Goal: Information Seeking & Learning: Understand process/instructions

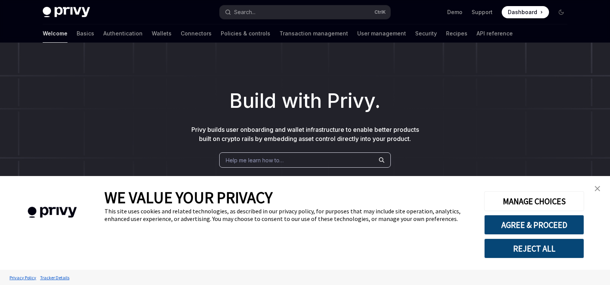
click at [599, 194] on link "close banner" at bounding box center [597, 188] width 15 height 15
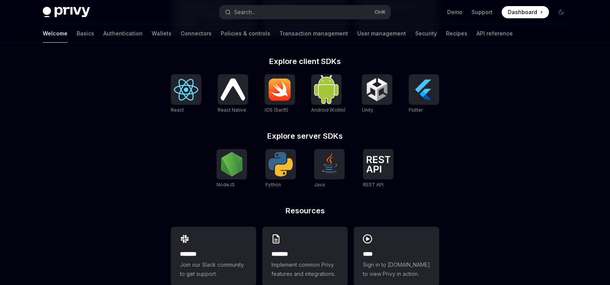
scroll to position [290, 0]
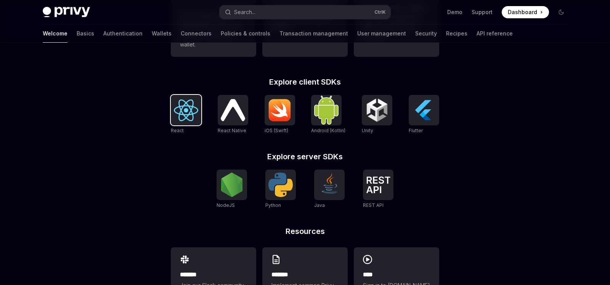
click at [181, 115] on img at bounding box center [186, 110] width 24 height 22
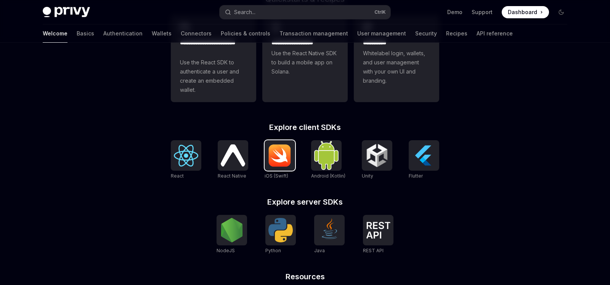
scroll to position [170, 0]
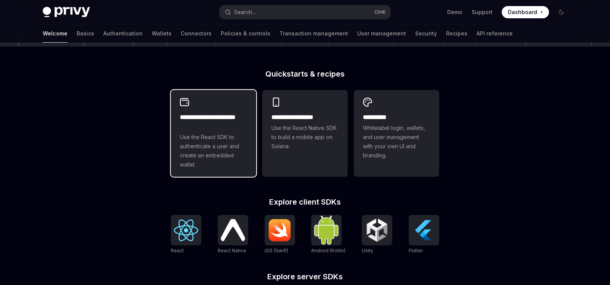
click at [240, 119] on h2 "**********" at bounding box center [213, 122] width 67 height 18
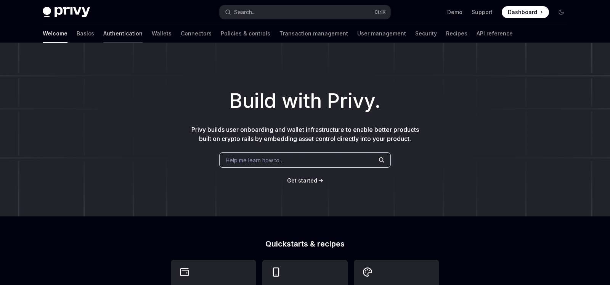
click at [103, 37] on link "Authentication" at bounding box center [122, 33] width 39 height 18
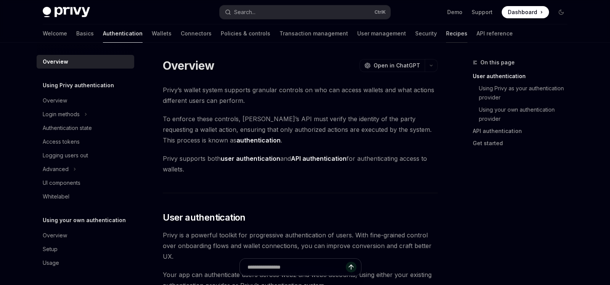
click at [446, 36] on link "Recipes" at bounding box center [456, 33] width 21 height 18
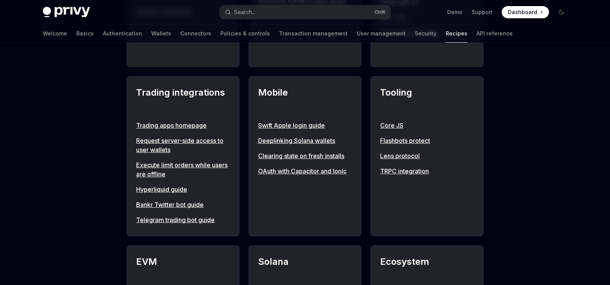
scroll to position [800, 0]
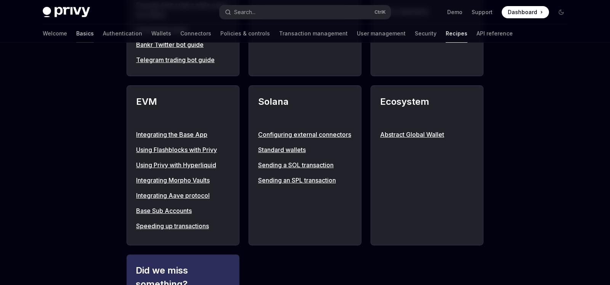
click at [76, 35] on link "Basics" at bounding box center [85, 33] width 18 height 18
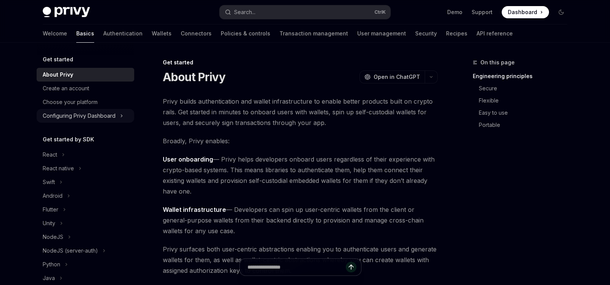
click at [125, 117] on div "Configuring Privy Dashboard" at bounding box center [86, 116] width 98 height 14
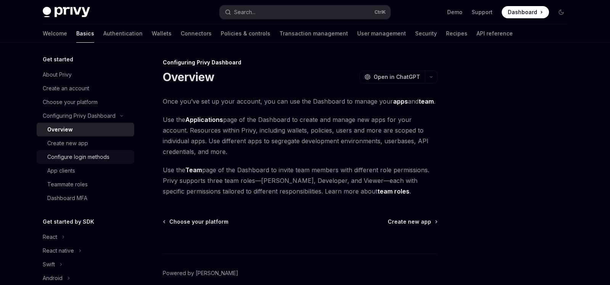
click at [117, 155] on div "Configure login methods" at bounding box center [88, 156] width 82 height 9
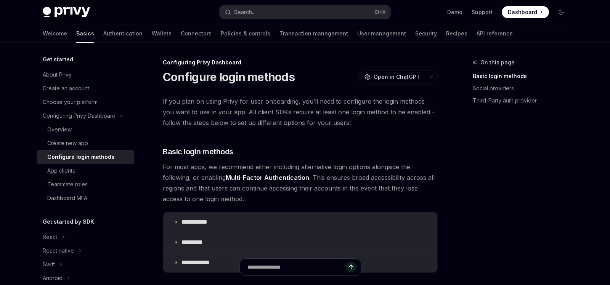
click at [76, 34] on link "Basics" at bounding box center [85, 33] width 18 height 18
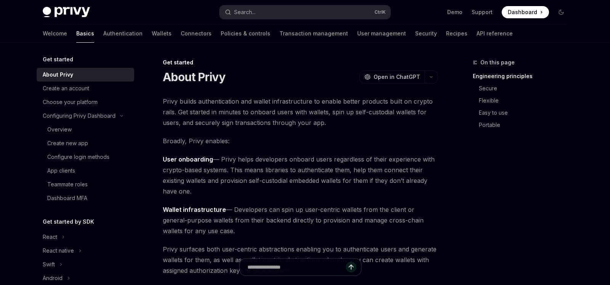
type textarea "*"
click at [268, 11] on button "Search... Ctrl K" at bounding box center [305, 12] width 171 height 14
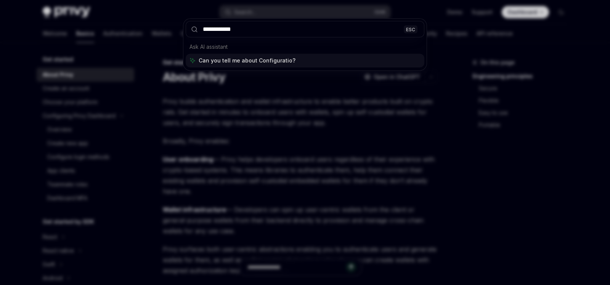
type input "**********"
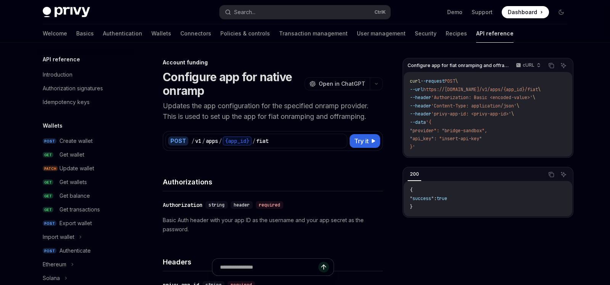
type textarea "*"
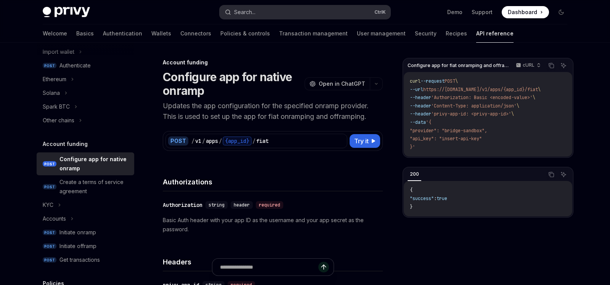
click at [252, 11] on div "Search..." at bounding box center [244, 12] width 21 height 9
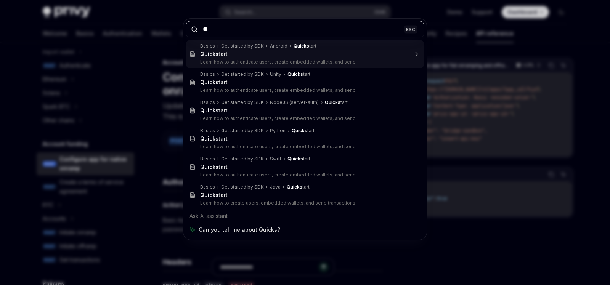
type input "*"
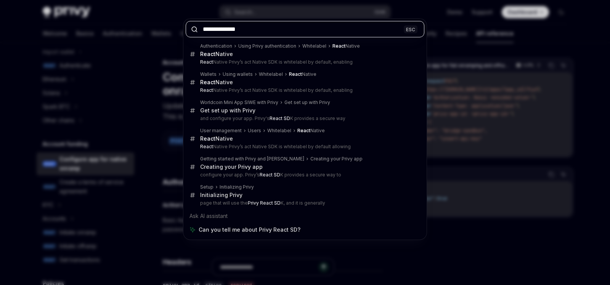
type input "**********"
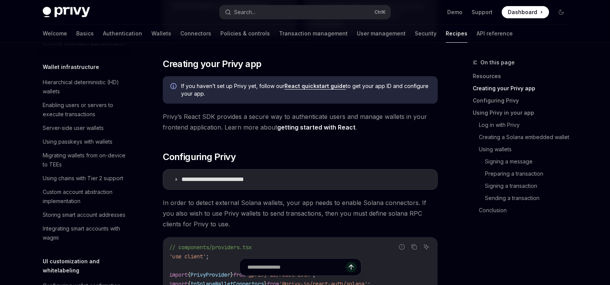
scroll to position [1113, 0]
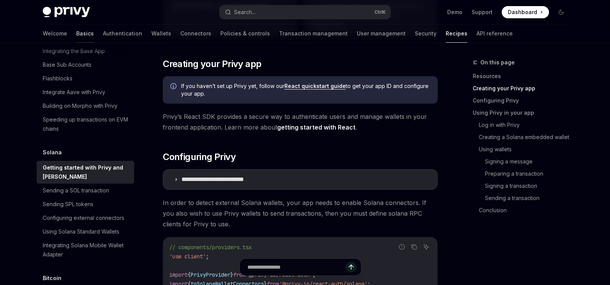
click at [76, 35] on link "Basics" at bounding box center [85, 33] width 18 height 18
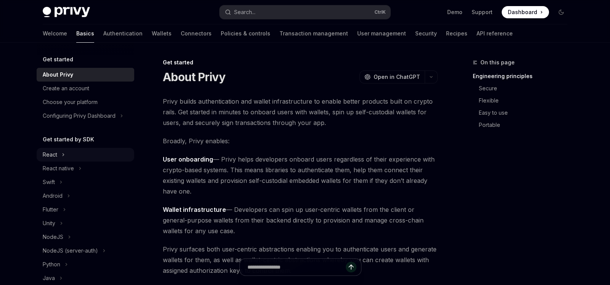
click at [64, 160] on div "React" at bounding box center [86, 155] width 98 height 14
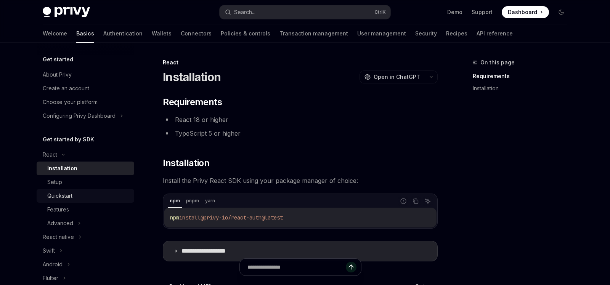
click at [62, 193] on div "Quickstart" at bounding box center [59, 195] width 25 height 9
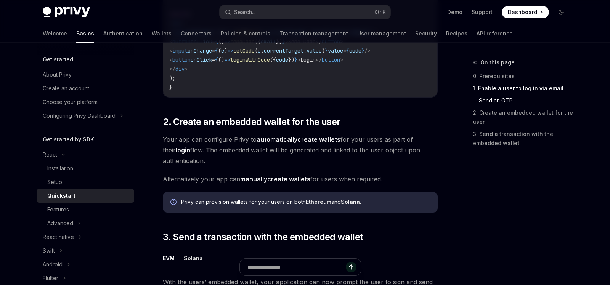
scroll to position [760, 0]
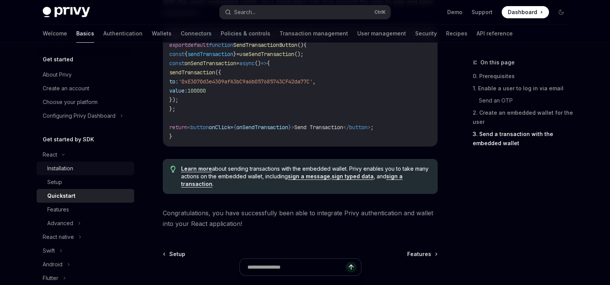
click at [64, 169] on div "Installation" at bounding box center [60, 168] width 26 height 9
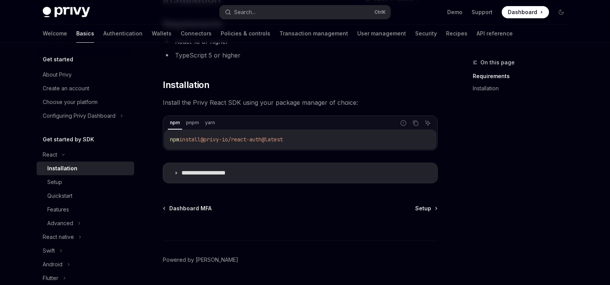
scroll to position [59, 0]
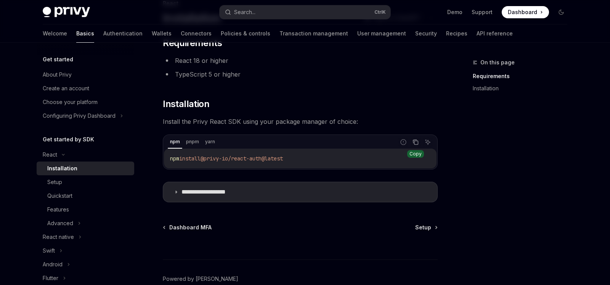
click at [418, 144] on icon "Copy the contents from the code block" at bounding box center [416, 143] width 4 height 4
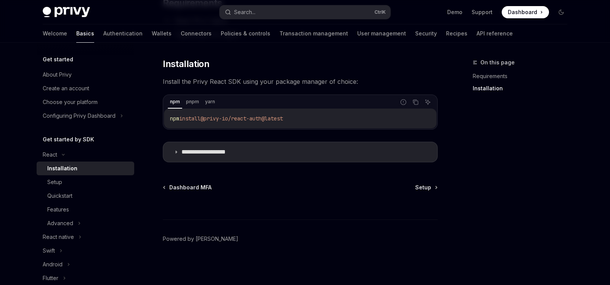
scroll to position [0, 0]
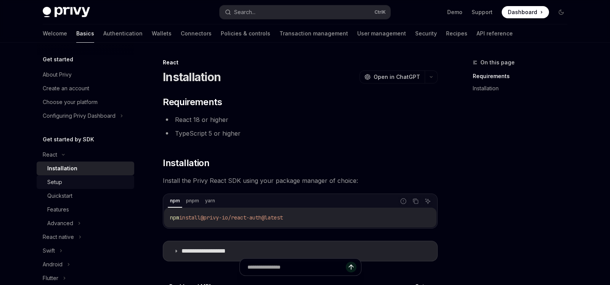
click at [51, 184] on div "Setup" at bounding box center [54, 182] width 15 height 9
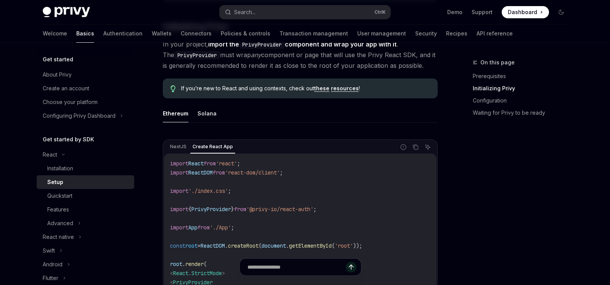
scroll to position [160, 0]
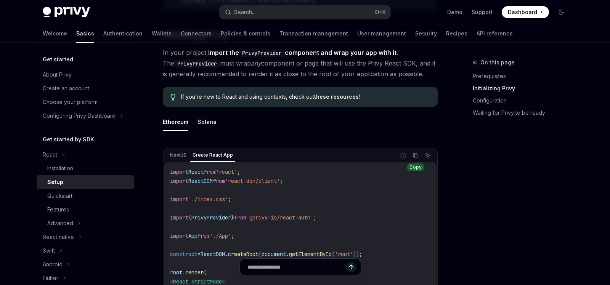
click at [417, 157] on icon "Copy the contents from the code block" at bounding box center [415, 155] width 6 height 6
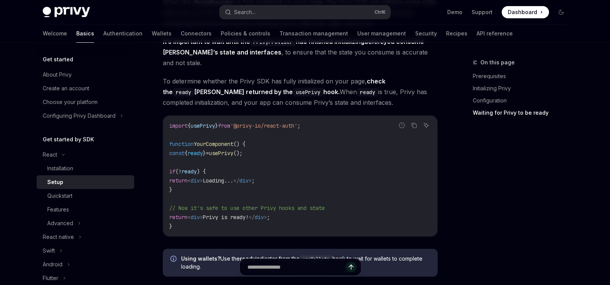
scroll to position [696, 0]
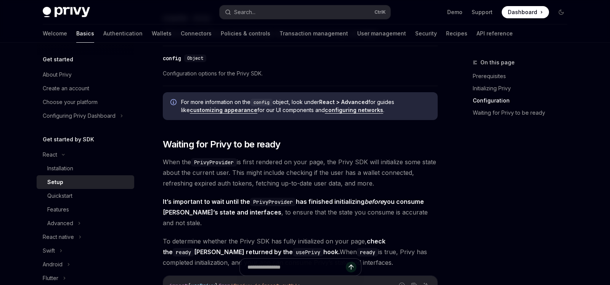
click at [268, 203] on code "PrivyProvider" at bounding box center [273, 202] width 46 height 8
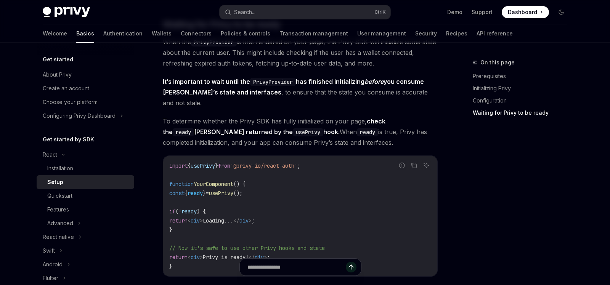
scroll to position [896, 0]
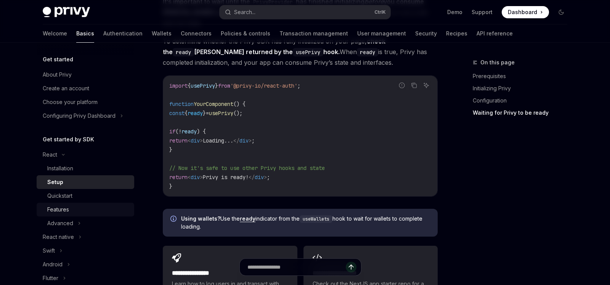
click at [72, 212] on div "Features" at bounding box center [88, 209] width 82 height 9
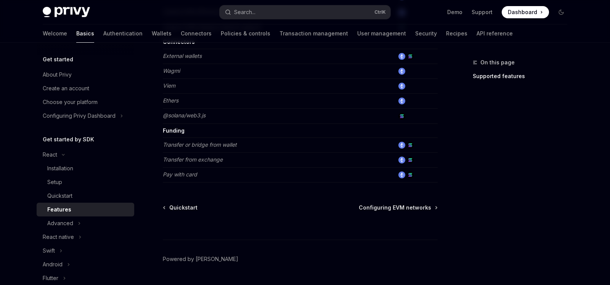
scroll to position [534, 0]
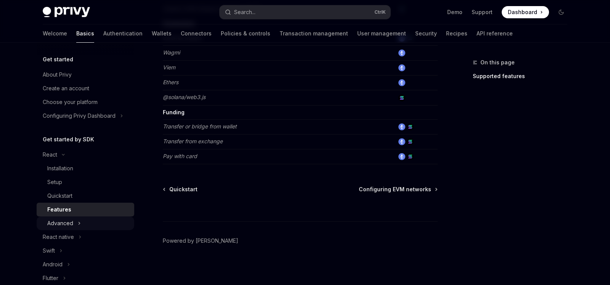
click at [79, 223] on icon at bounding box center [79, 223] width 3 height 9
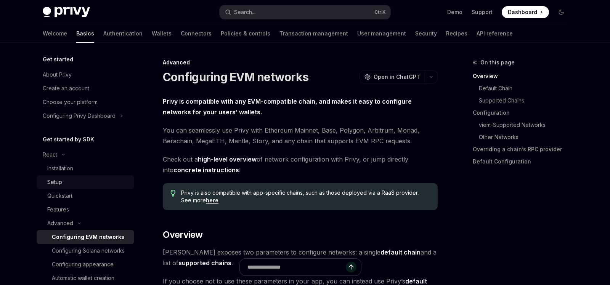
click at [65, 188] on link "Setup" at bounding box center [86, 182] width 98 height 14
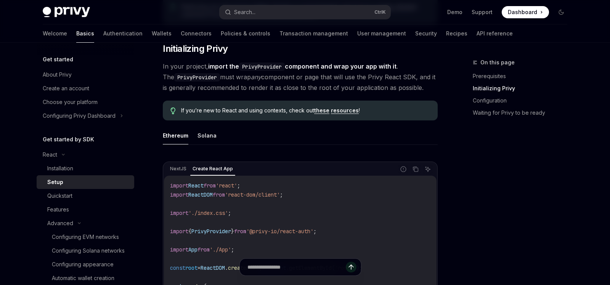
scroll to position [120, 0]
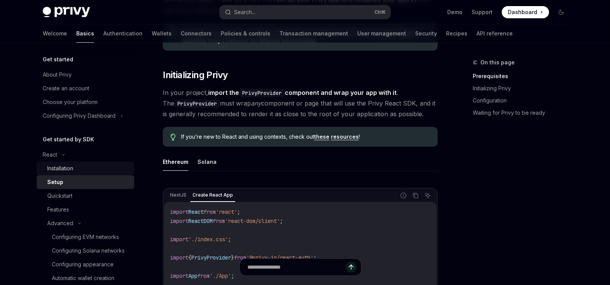
click at [64, 167] on div "Installation" at bounding box center [60, 168] width 26 height 9
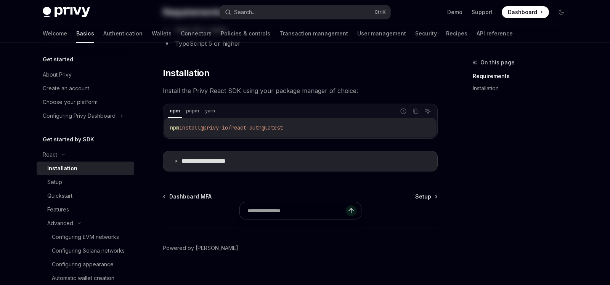
scroll to position [99, 0]
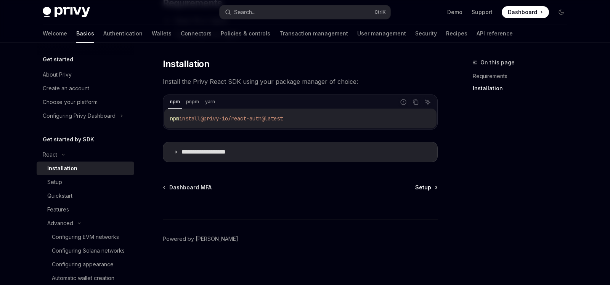
click at [430, 188] on span "Setup" at bounding box center [423, 188] width 16 height 8
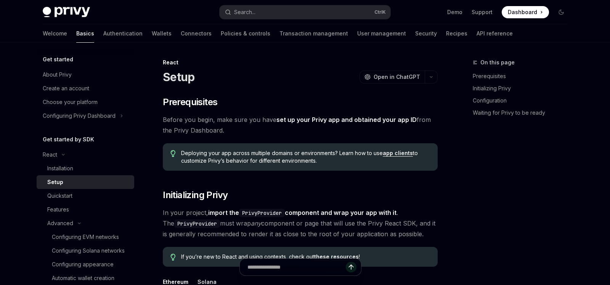
type textarea "*"
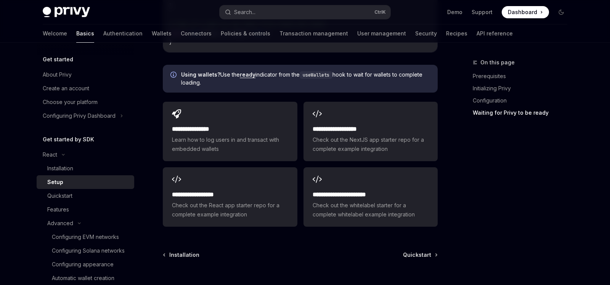
scroll to position [1096, 0]
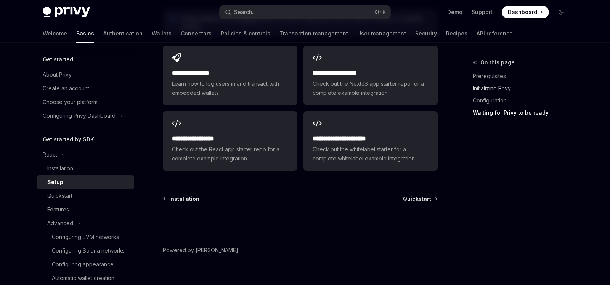
click at [492, 88] on link "Initializing Privy" at bounding box center [523, 88] width 101 height 12
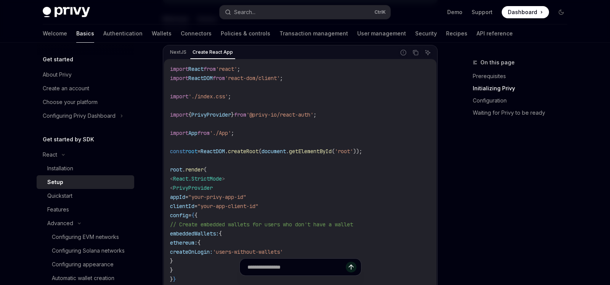
scroll to position [251, 0]
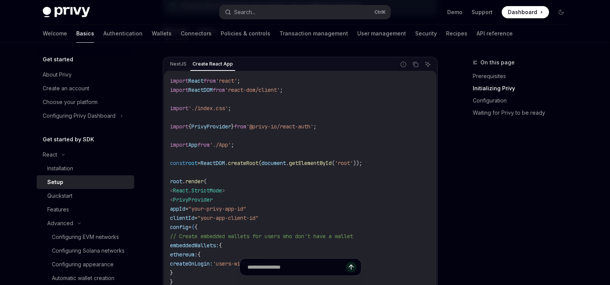
click at [257, 111] on code "import React from 'react' ; import ReactDOM from 'react-dom/client' ; import '.…" at bounding box center [300, 208] width 260 height 265
drag, startPoint x: 167, startPoint y: 124, endPoint x: 333, endPoint y: 126, distance: 165.8
click at [333, 126] on div "import React from 'react' ; import ReactDOM from 'react-dom/client' ; import '.…" at bounding box center [300, 209] width 272 height 276
copy span "import { PrivyProvider } from '@privy-io/react-auth' ;"
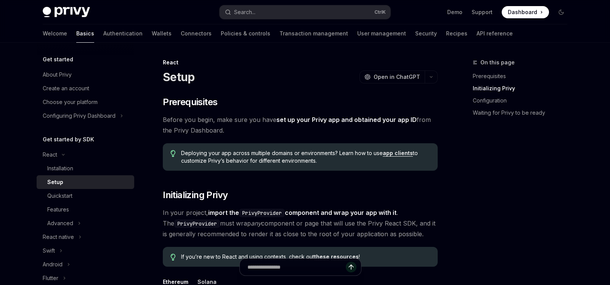
scroll to position [200, 0]
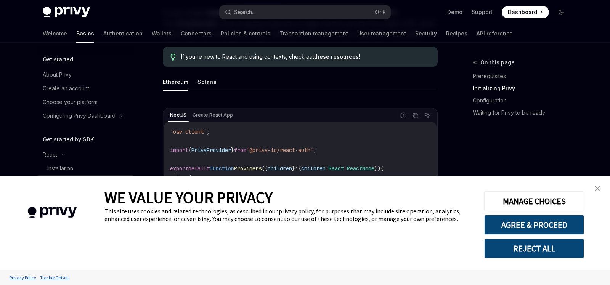
click at [599, 184] on link "close banner" at bounding box center [597, 188] width 15 height 15
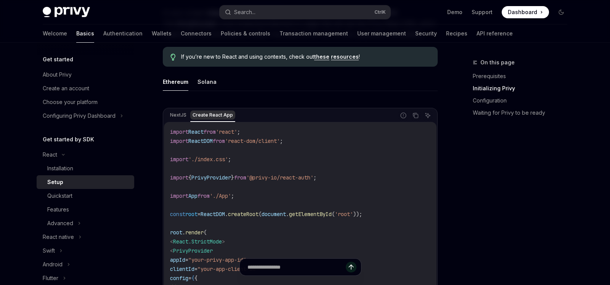
drag, startPoint x: 209, startPoint y: 115, endPoint x: 232, endPoint y: 117, distance: 23.3
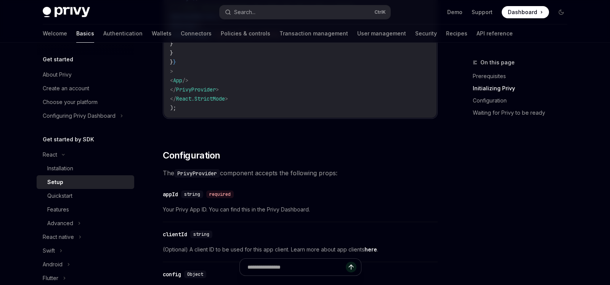
scroll to position [320, 0]
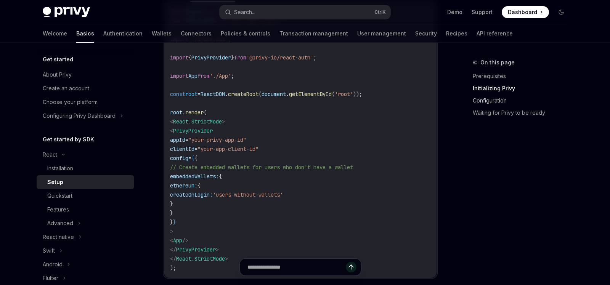
click at [481, 101] on link "Configuration" at bounding box center [523, 101] width 101 height 12
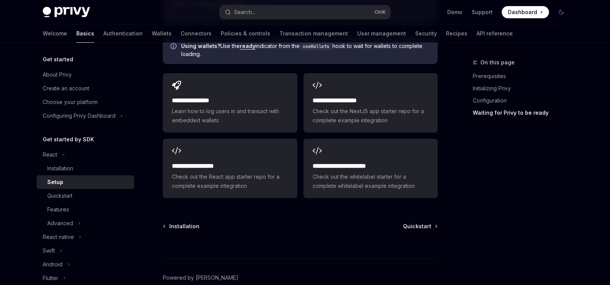
scroll to position [936, 0]
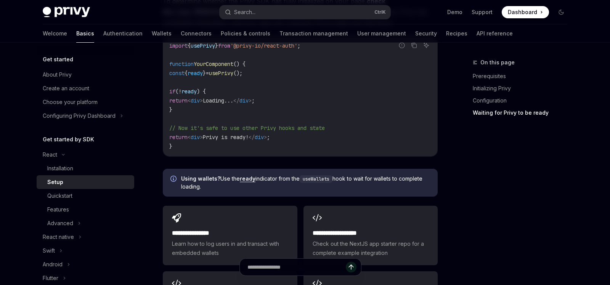
type textarea "*"
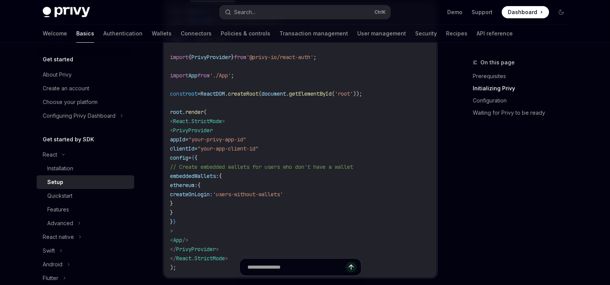
scroll to position [320, 0]
